Goal: Task Accomplishment & Management: Use online tool/utility

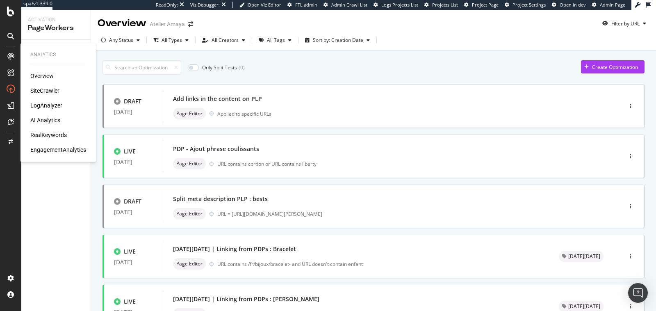
click at [47, 121] on div "AI Analytics" at bounding box center [45, 120] width 30 height 8
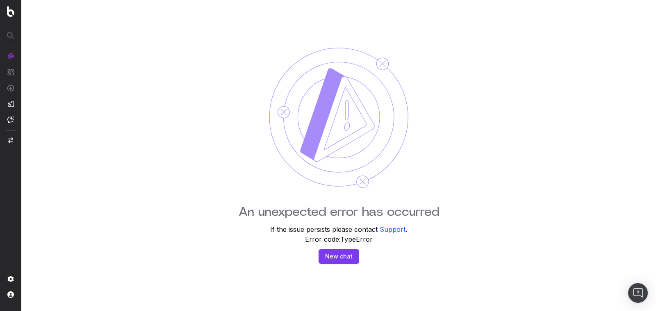
click at [8, 10] on img at bounding box center [10, 11] width 7 height 11
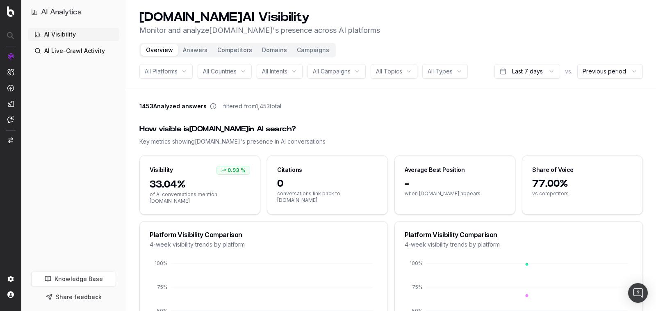
click at [407, 104] on div "1453 Analyzed answers filtered from 1,453 total" at bounding box center [390, 107] width 503 height 11
click at [163, 73] on span "All Platforms" at bounding box center [161, 71] width 33 height 8
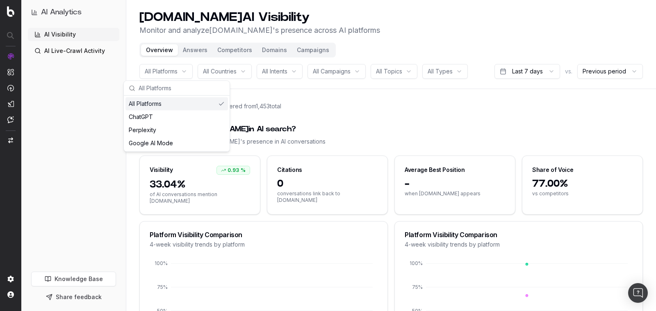
click at [216, 69] on span "All Countries" at bounding box center [220, 71] width 34 height 8
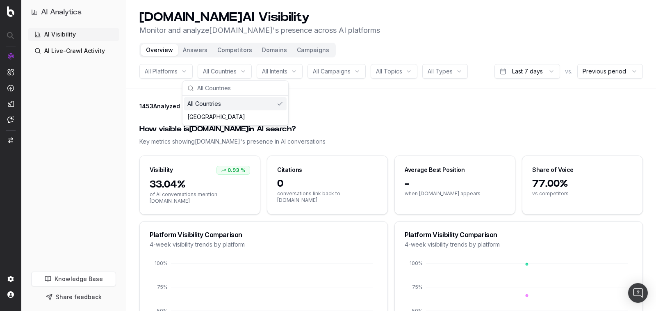
click at [287, 73] on span "All Intents" at bounding box center [274, 71] width 25 height 8
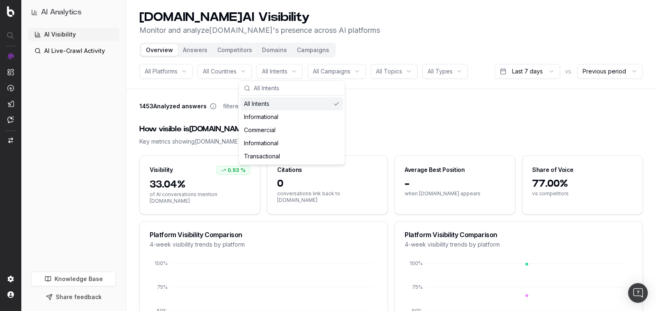
click at [346, 72] on span "All Campaigns" at bounding box center [332, 71] width 38 height 8
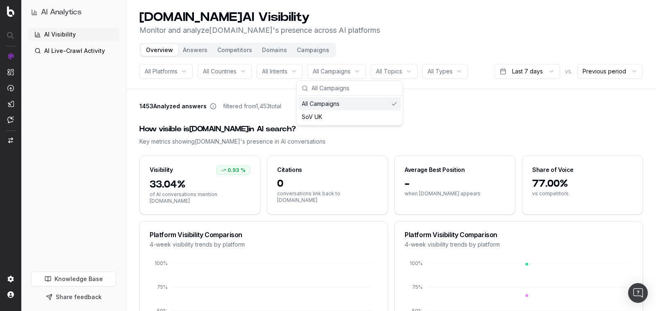
click at [424, 112] on div "1453 Analyzed answers filtered from 1,453 total" at bounding box center [390, 107] width 503 height 11
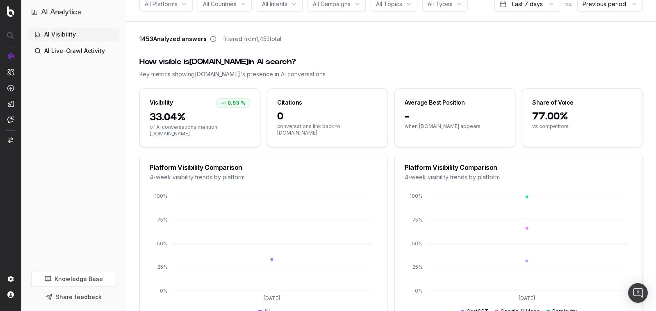
scroll to position [50, 0]
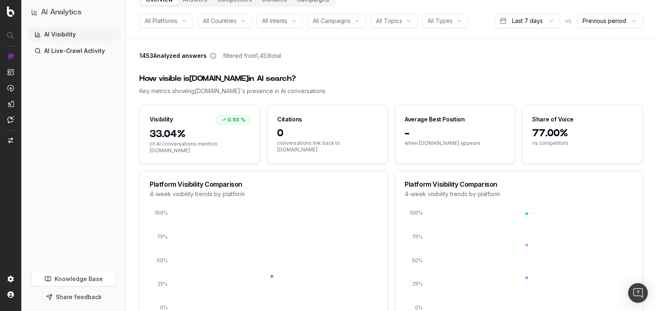
click at [610, 21] on html "AI Analytics AI Visibility AI Live-Crawl Activity Knowledge Base Share feedback…" at bounding box center [328, 105] width 656 height 311
click at [469, 87] on html "AI Analytics AI Visibility AI Live-Crawl Activity Knowledge Base Share feedback…" at bounding box center [328, 105] width 656 height 311
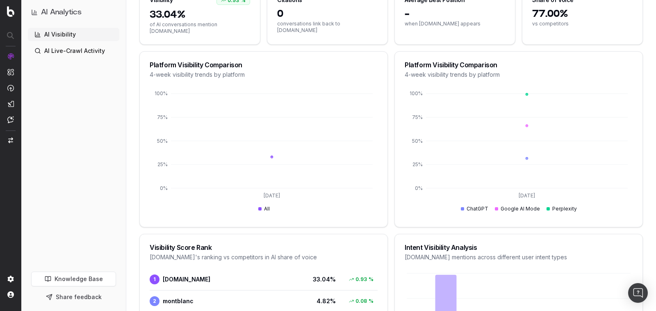
scroll to position [0, 0]
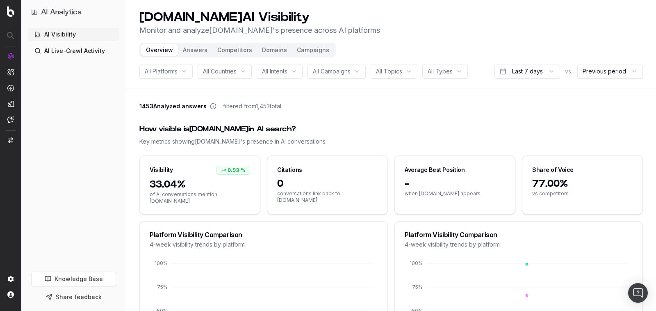
click at [308, 52] on button "Campaigns" at bounding box center [313, 49] width 42 height 11
click at [315, 50] on button "Campaigns" at bounding box center [313, 49] width 42 height 11
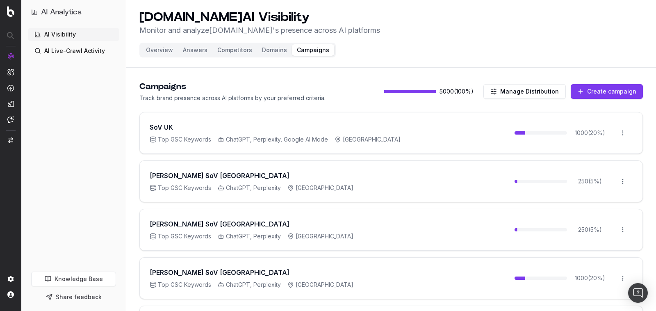
click at [624, 130] on html "AI Analytics AI Visibility AI Live-Crawl Activity Knowledge Base Share feedback…" at bounding box center [328, 155] width 656 height 311
click at [604, 150] on div "Edit campaign" at bounding box center [600, 149] width 62 height 13
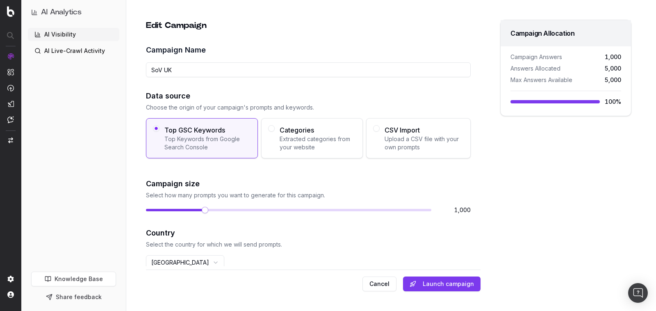
click at [387, 286] on button "Cancel" at bounding box center [379, 283] width 34 height 15
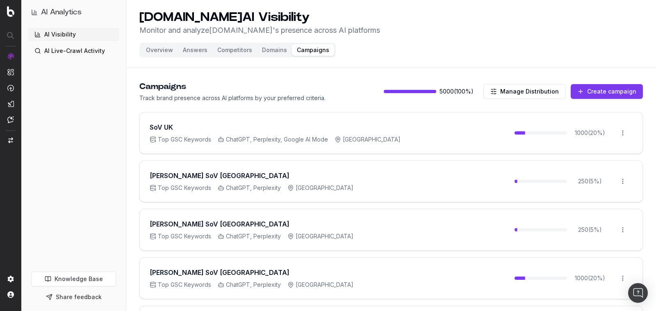
click at [198, 54] on button "Answers" at bounding box center [195, 49] width 34 height 11
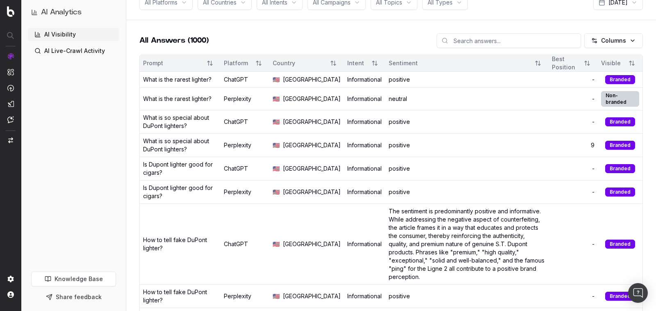
scroll to position [61, 0]
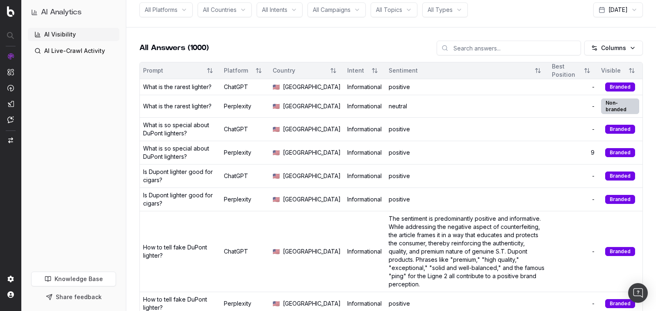
click at [390, 89] on td "positive" at bounding box center [466, 87] width 163 height 16
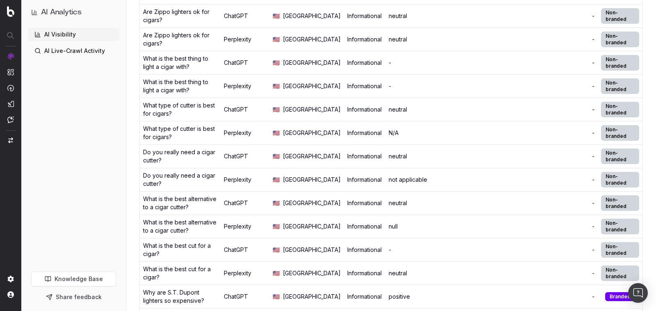
scroll to position [420, 0]
click at [389, 66] on div "-" at bounding box center [467, 62] width 157 height 8
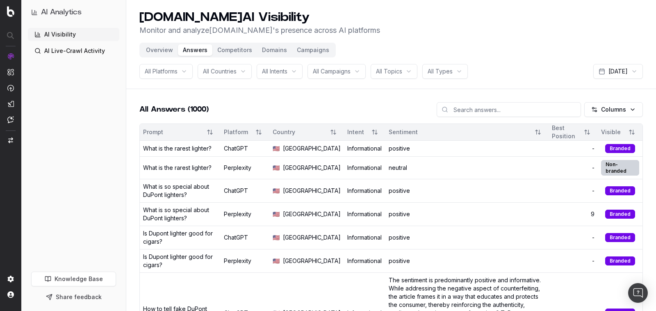
click at [237, 44] on button "Competitors" at bounding box center [234, 49] width 45 height 11
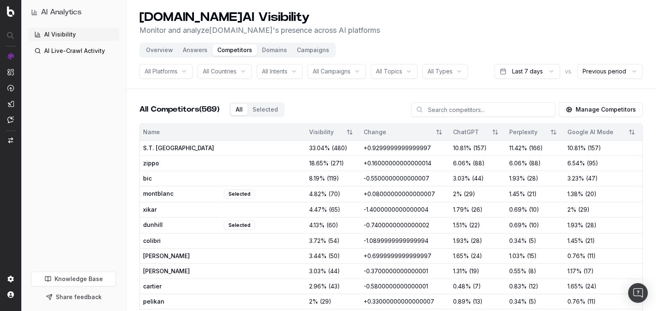
click at [280, 56] on div "Overview Answers Competitors Domains Campaigns" at bounding box center [237, 50] width 196 height 15
click at [273, 48] on button "Domains" at bounding box center [274, 49] width 35 height 11
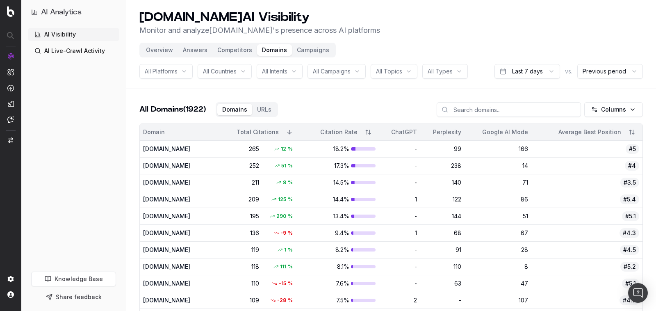
click at [91, 48] on link "AI Live-Crawl Activity" at bounding box center [73, 50] width 91 height 13
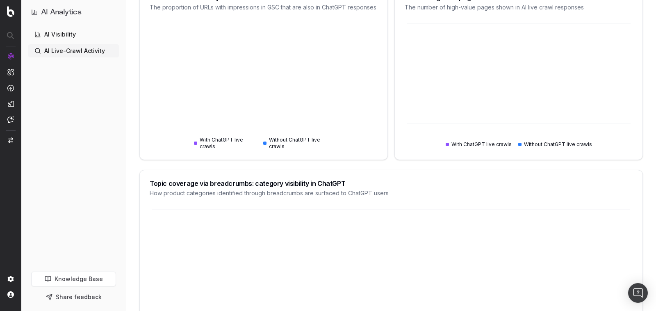
scroll to position [203, 0]
drag, startPoint x: 268, startPoint y: 137, endPoint x: 293, endPoint y: 147, distance: 27.0
click at [293, 147] on div "With ChatGPT live crawls Without ChatGPT live crawls" at bounding box center [263, 88] width 143 height 123
click at [293, 147] on icon at bounding box center [263, 88] width 143 height 123
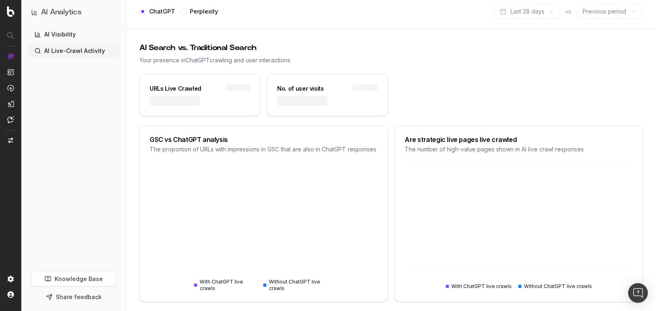
scroll to position [58, 0]
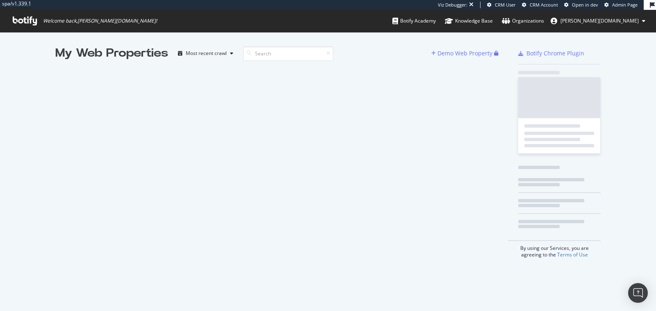
scroll to position [310, 656]
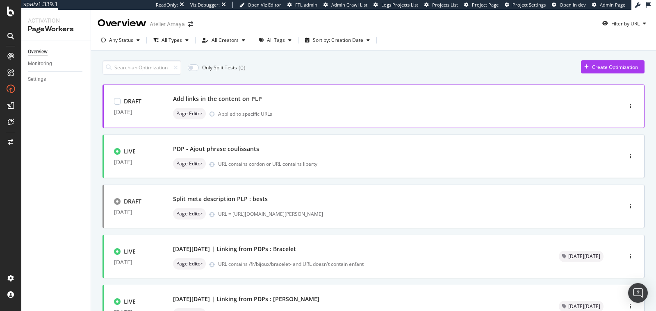
click at [316, 94] on div "Add links in the content on PLP" at bounding box center [380, 98] width 414 height 11
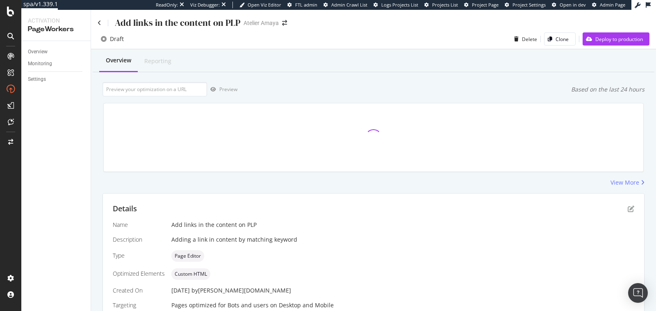
scroll to position [125, 0]
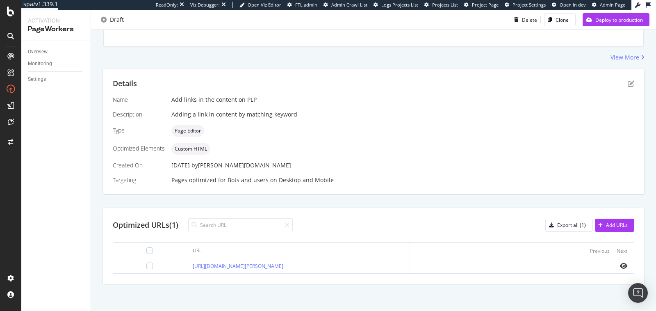
click at [256, 102] on div "Add links in the content on PLP" at bounding box center [402, 100] width 463 height 8
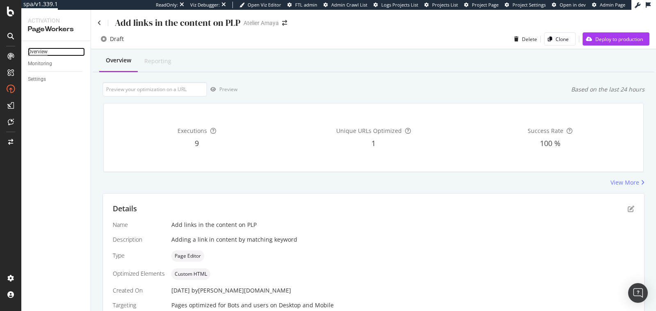
click at [40, 48] on div "Overview" at bounding box center [38, 52] width 20 height 9
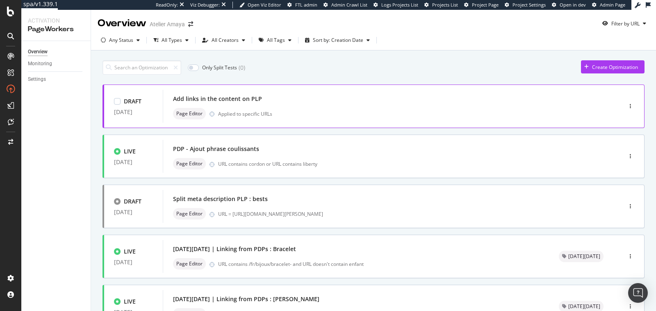
click at [346, 100] on div "Add links in the content on PLP" at bounding box center [380, 98] width 414 height 11
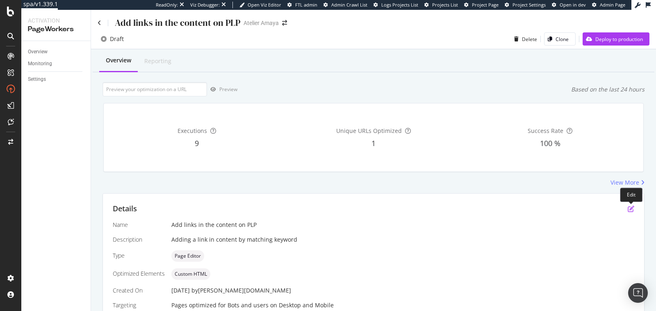
click at [630, 209] on icon "pen-to-square" at bounding box center [631, 208] width 7 height 7
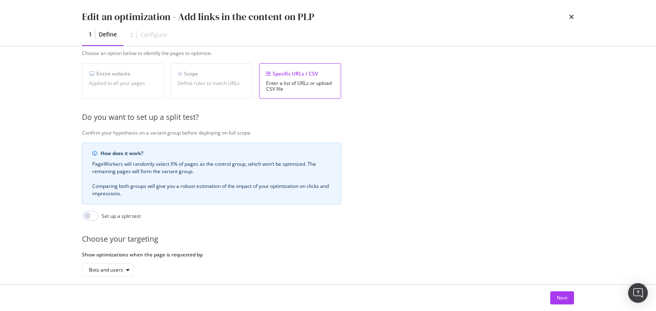
scroll to position [142, 0]
click at [561, 297] on div "Next" at bounding box center [562, 297] width 11 height 7
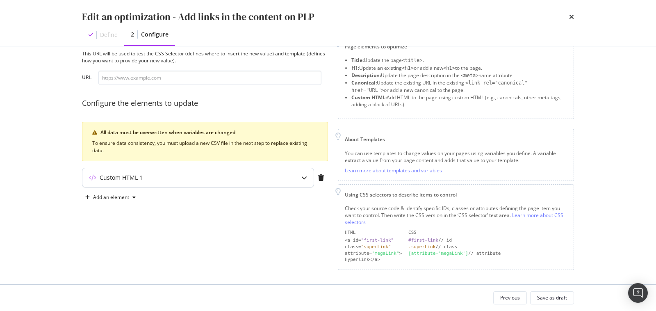
click at [253, 176] on div "Custom HTML 1" at bounding box center [181, 177] width 199 height 8
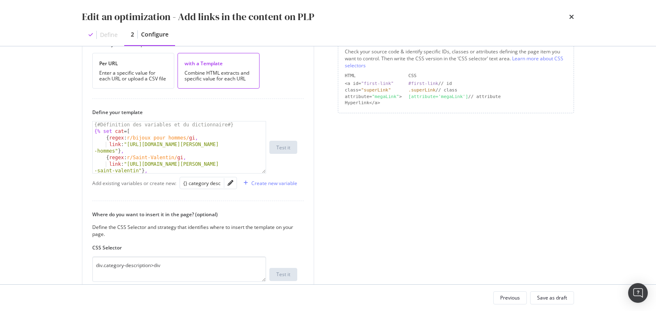
scroll to position [185, 0]
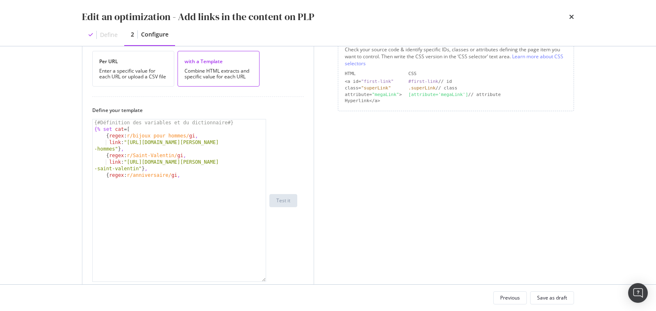
drag, startPoint x: 265, startPoint y: 166, endPoint x: 266, endPoint y: 277, distance: 110.3
click at [266, 277] on div "{# Définition des variables et du dictionnaire #} {% set cat = [ { regex : r/bi…" at bounding box center [179, 200] width 174 height 163
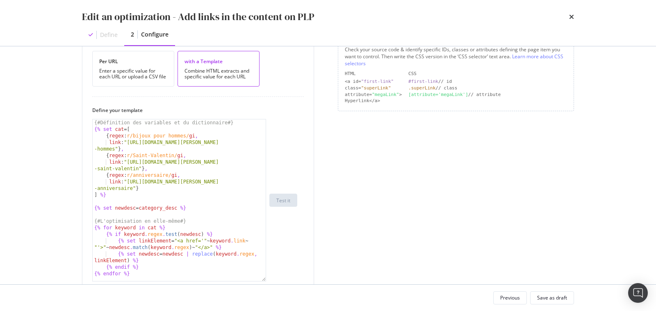
scroll to position [230, 0]
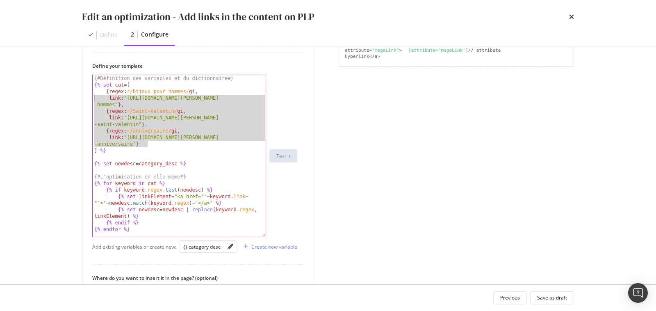
drag, startPoint x: 148, startPoint y: 143, endPoint x: 89, endPoint y: 95, distance: 76.7
click at [89, 95] on div "How do you want to provide the new value? Per URL Enter a specific value for ea…" at bounding box center [197, 190] width 231 height 413
click at [157, 145] on div "{# Définition des variables et du dictionnaire #} {% set cat = [ { regex : r/bi…" at bounding box center [180, 162] width 174 height 175
type textarea "link: "https://atelier-amaya.com/fr/cadeaux/cadeau-anniversaire"}"
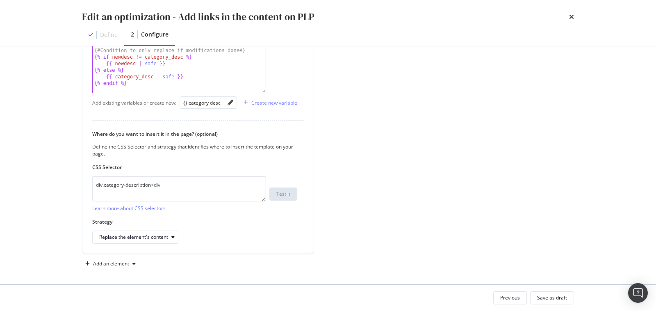
scroll to position [373, 0]
click at [569, 18] on icon "times" at bounding box center [571, 17] width 5 height 7
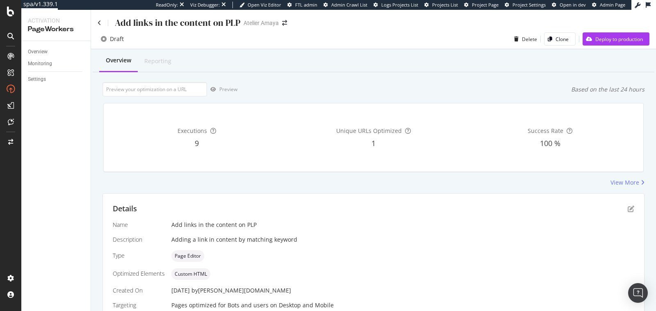
click at [635, 209] on div "Details Name Add links in the content on PLP Description Adding a link in conte…" at bounding box center [373, 256] width 541 height 125
click at [630, 207] on icon "pen-to-square" at bounding box center [631, 208] width 7 height 7
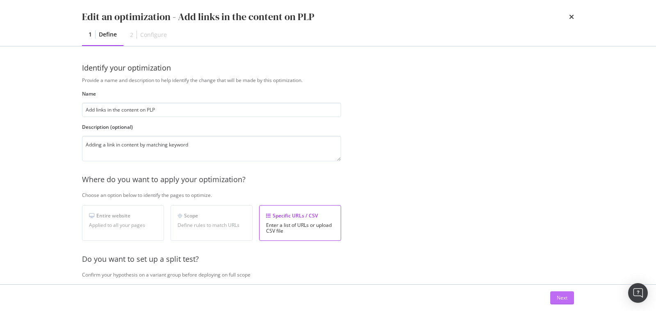
click at [557, 300] on div "Next" at bounding box center [562, 297] width 11 height 7
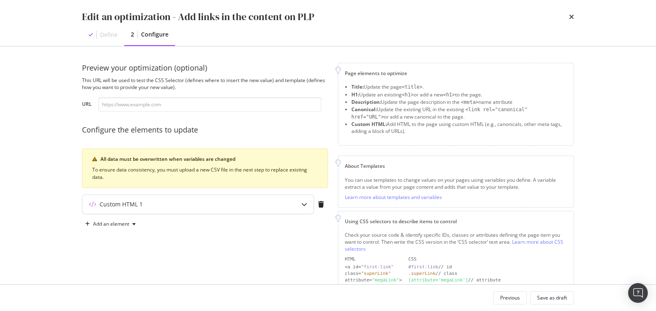
click at [242, 198] on div "Custom HTML 1" at bounding box center [197, 204] width 231 height 19
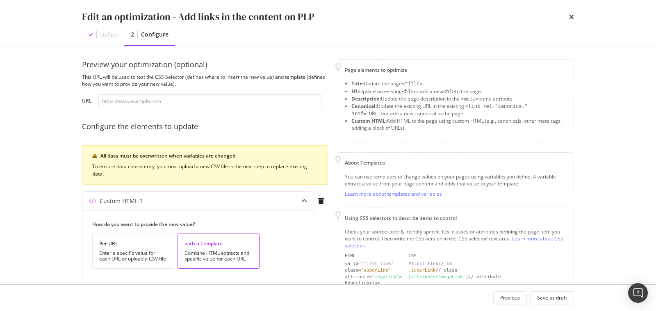
scroll to position [0, 0]
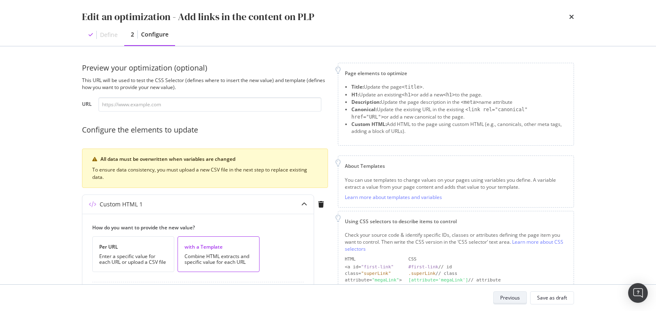
click at [508, 294] on div "Previous" at bounding box center [510, 297] width 20 height 7
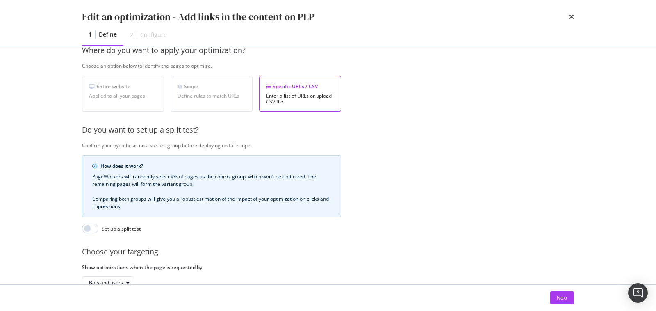
scroll to position [132, 0]
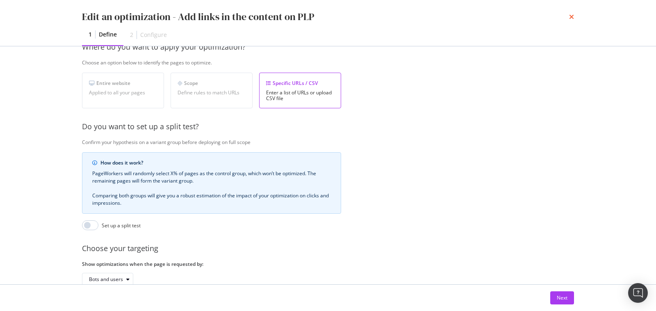
click at [572, 17] on icon "times" at bounding box center [571, 17] width 5 height 7
